Goal: Obtain resource: Download file/media

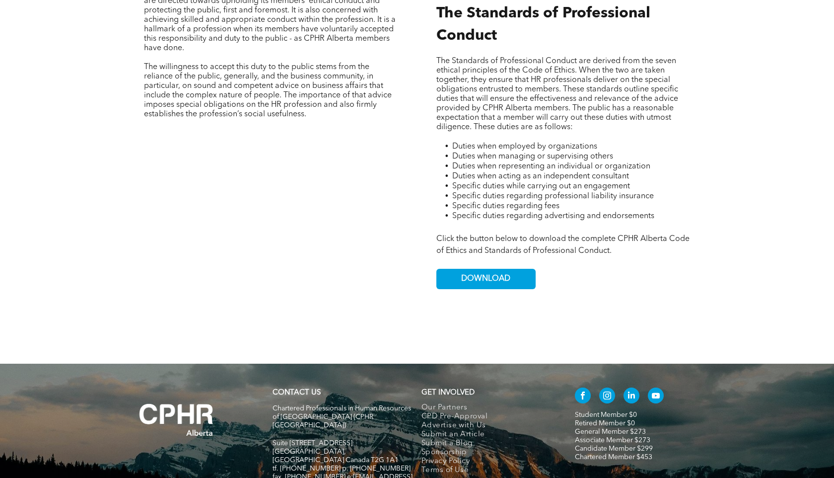
scroll to position [582, 0]
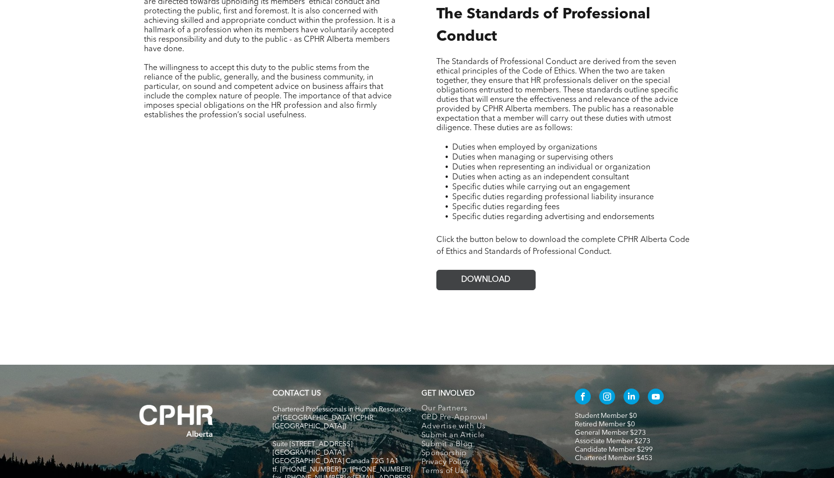
click at [468, 278] on span "DOWNLOAD" at bounding box center [485, 279] width 49 height 9
